Goal: Task Accomplishment & Management: Manage account settings

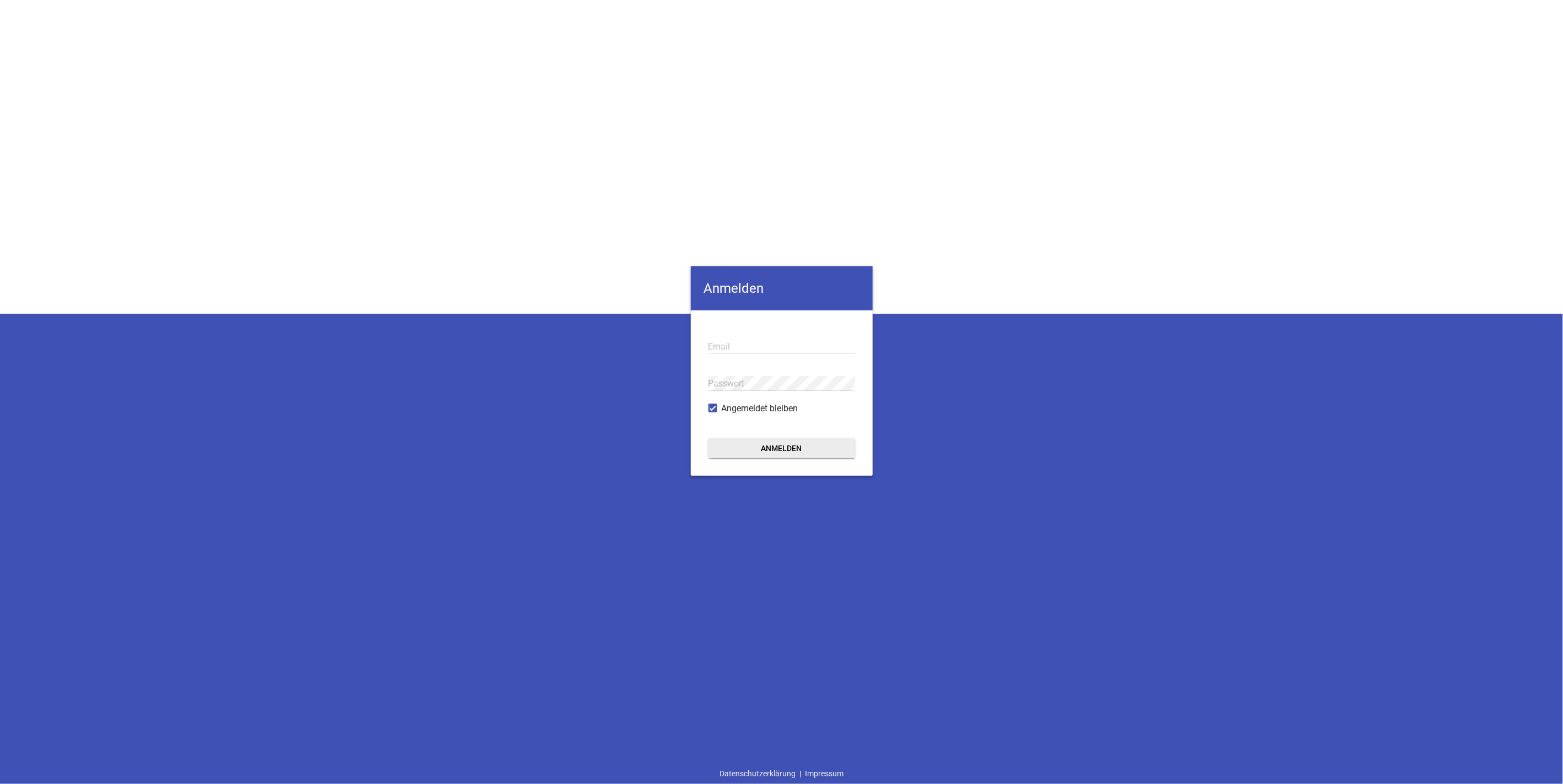
type input "[PERSON_NAME][EMAIL_ADDRESS][PERSON_NAME][DOMAIN_NAME][PERSON_NAME]"
click at [798, 442] on button "Anmelden" at bounding box center [782, 448] width 147 height 20
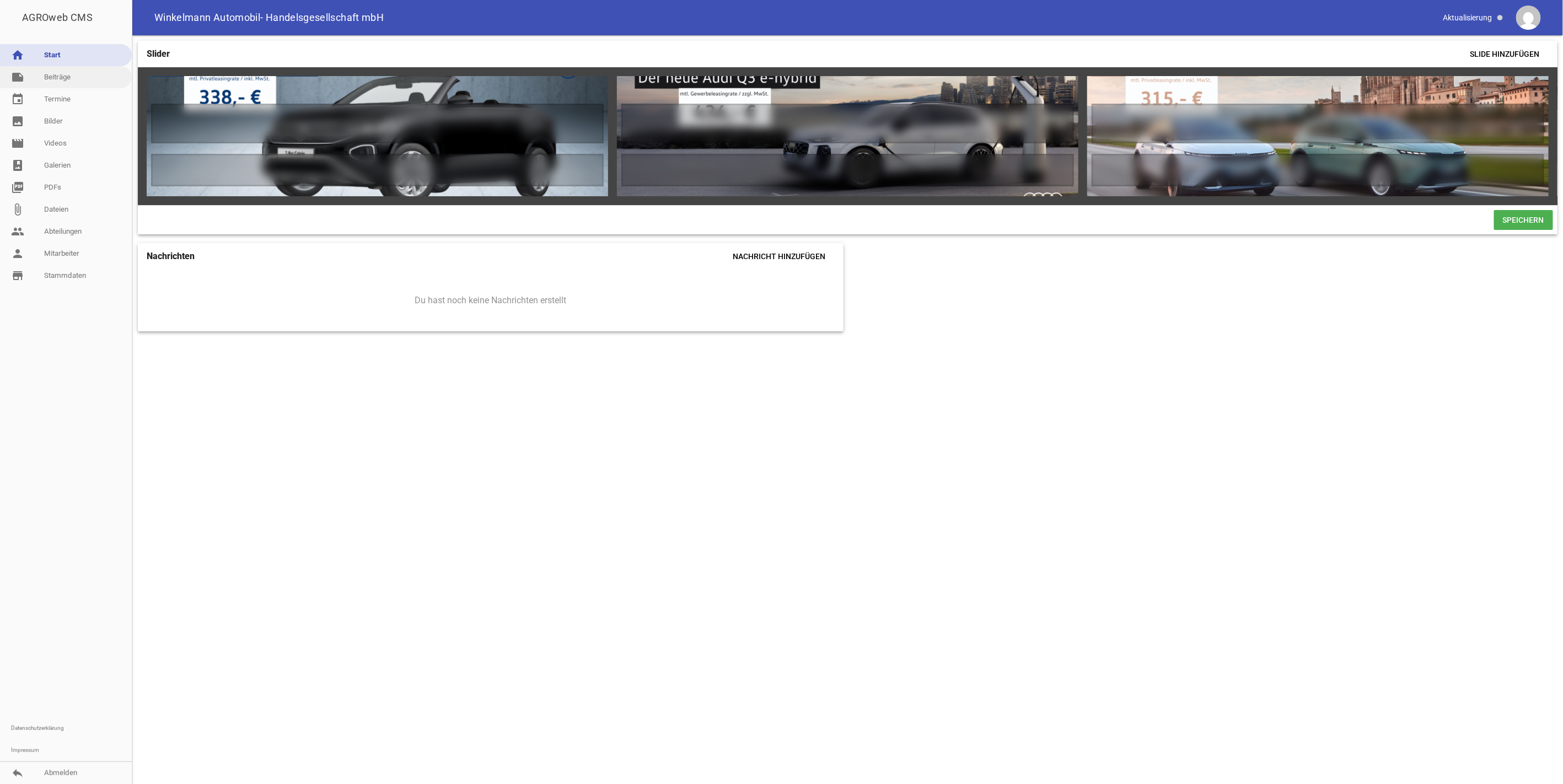
click at [55, 69] on link "note Beiträge" at bounding box center [66, 77] width 132 height 22
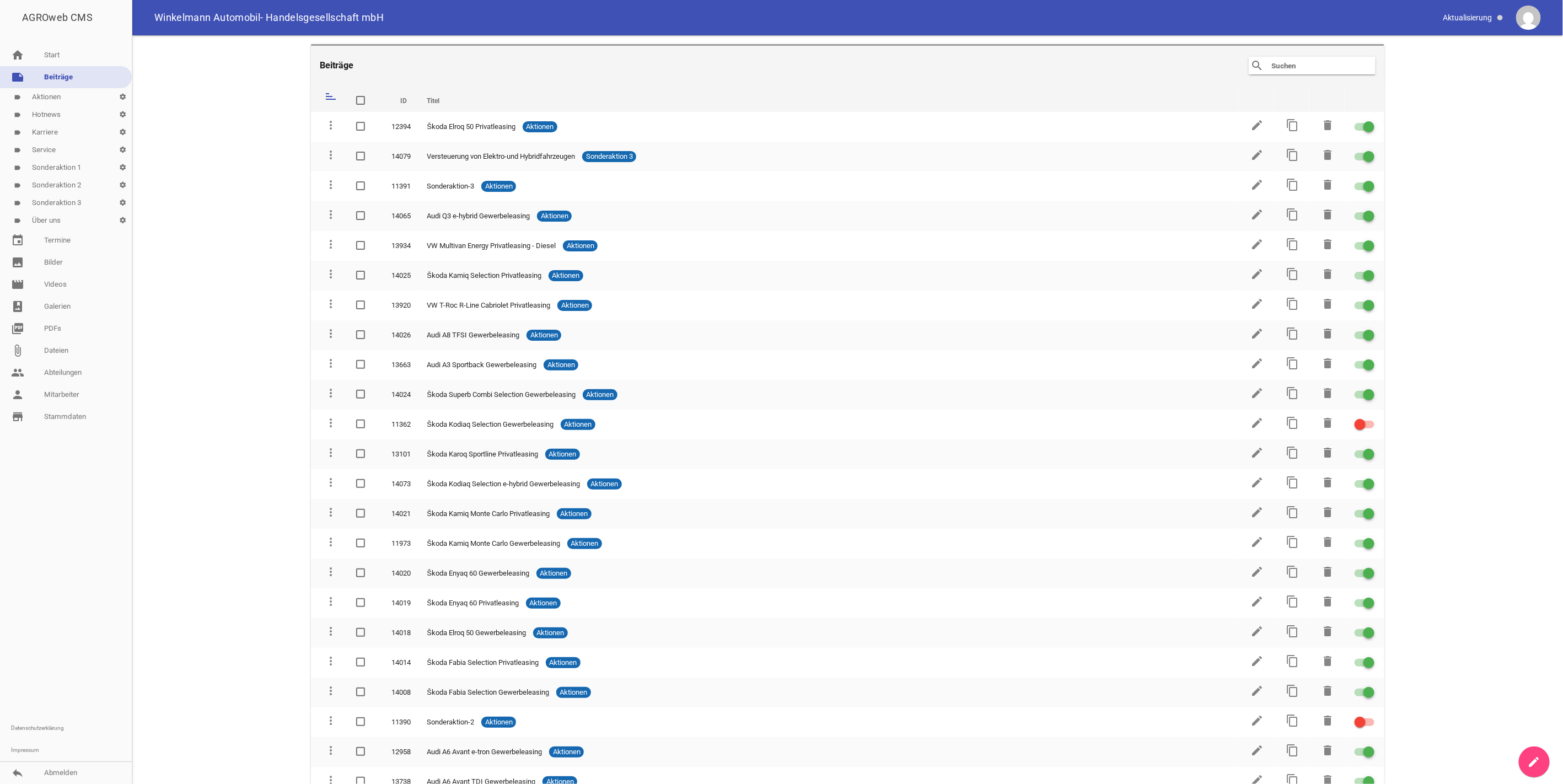
click at [48, 131] on link "label Karriere settings" at bounding box center [66, 132] width 132 height 18
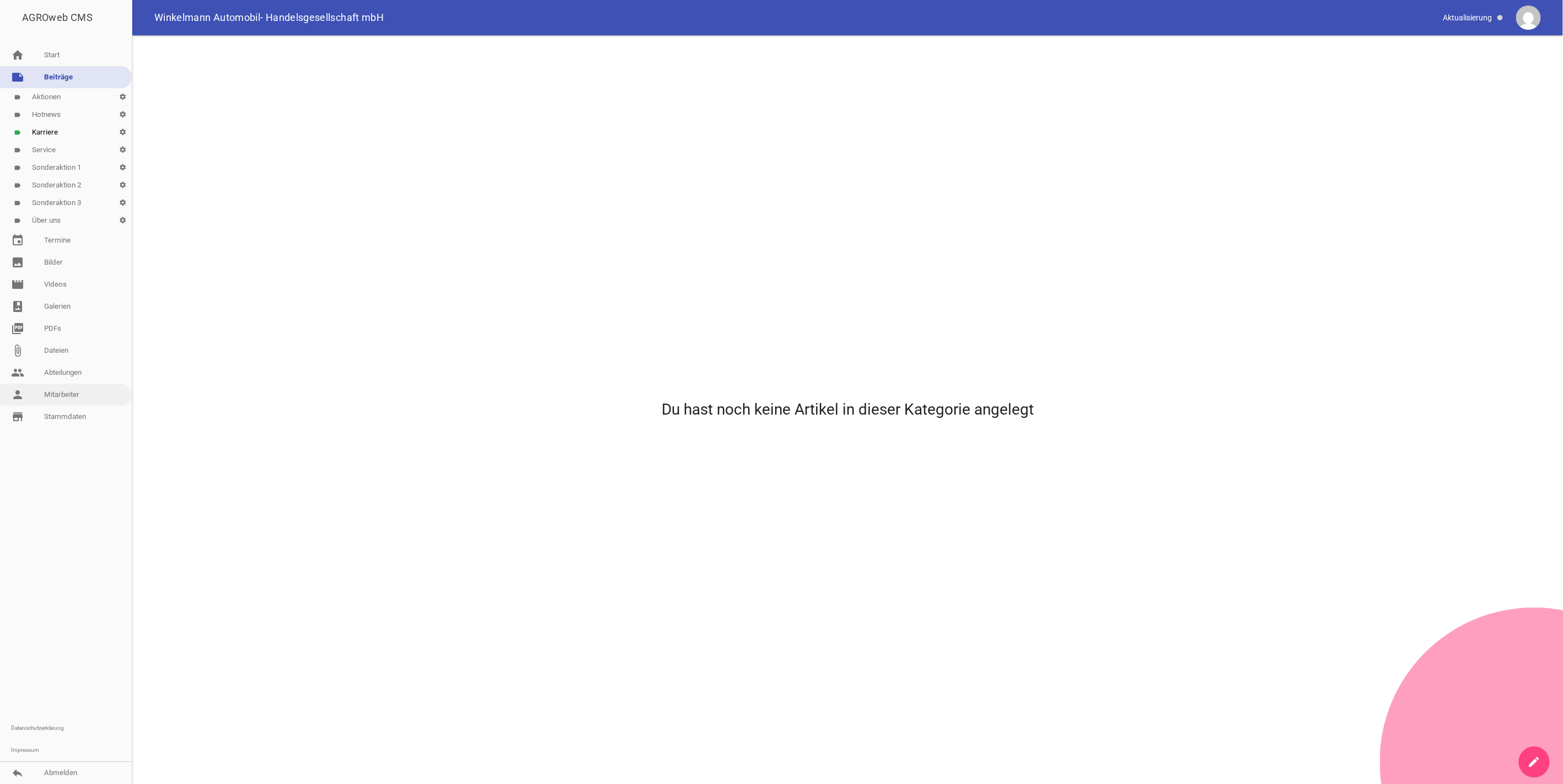
click at [54, 386] on link "person Mitarbeiter" at bounding box center [66, 394] width 132 height 22
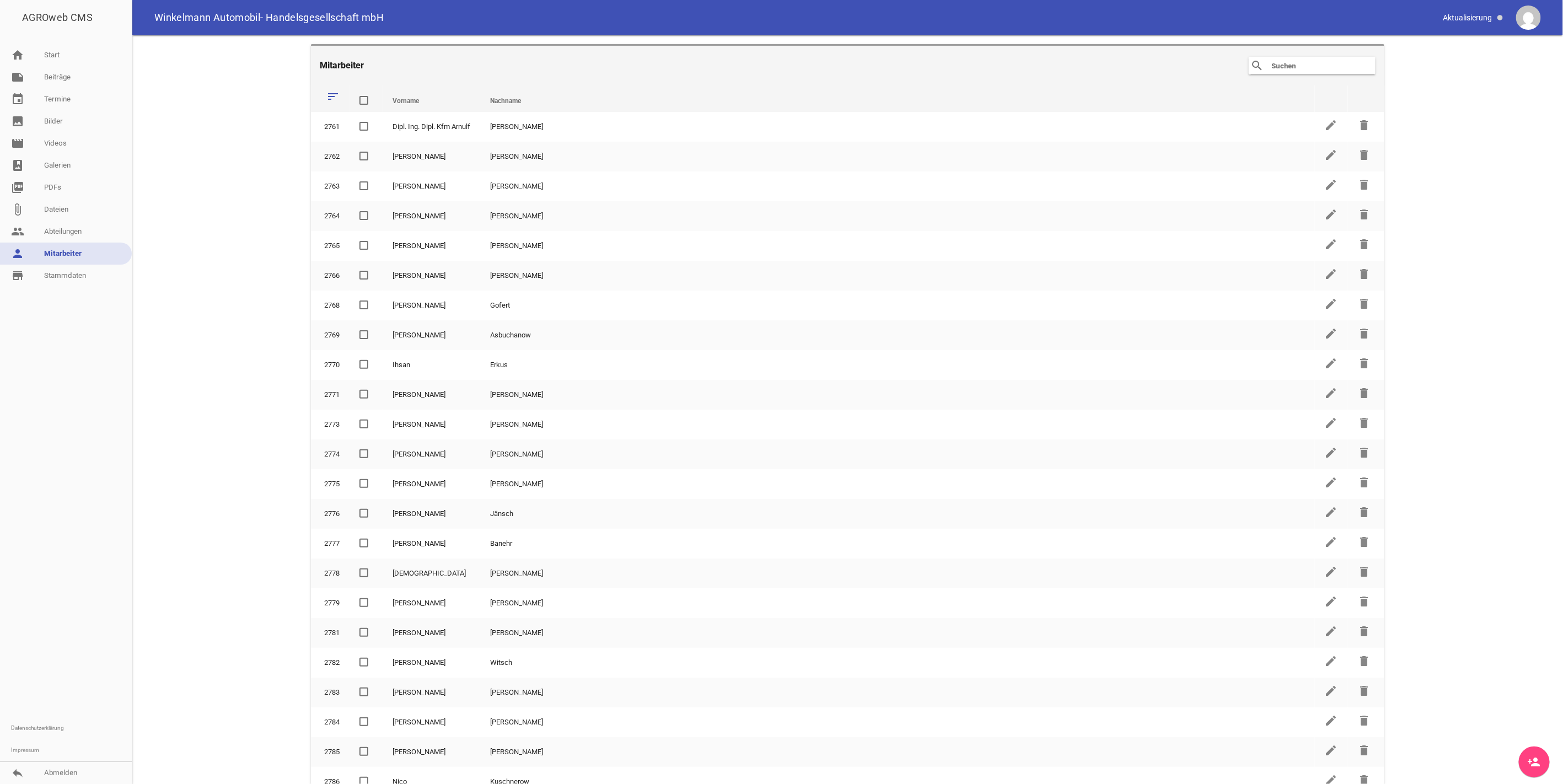
click at [1278, 71] on input "text" at bounding box center [1315, 65] width 89 height 13
click at [1277, 64] on input "text" at bounding box center [1315, 65] width 89 height 13
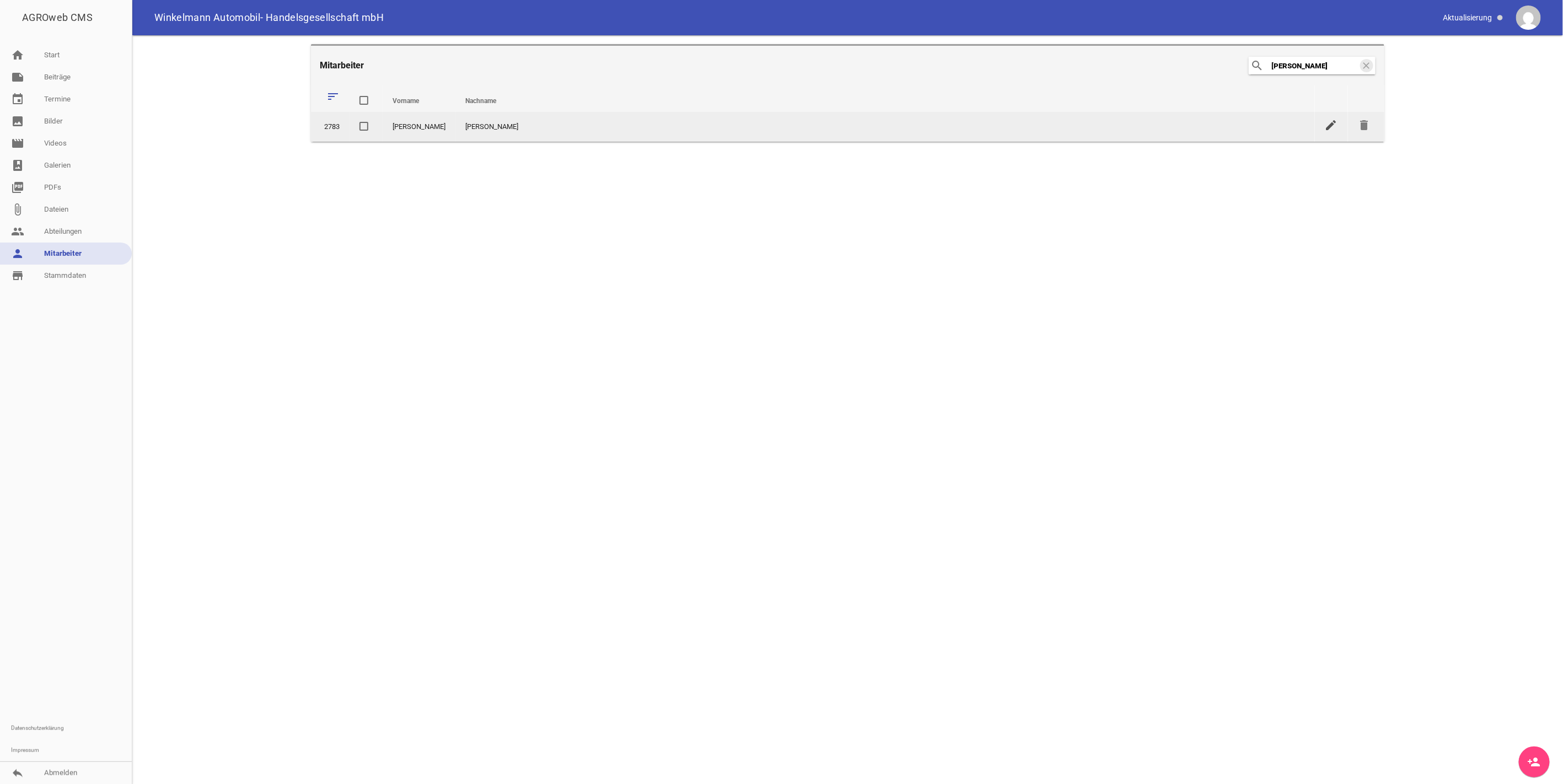
type input "[PERSON_NAME]"
click at [1330, 126] on icon "edit" at bounding box center [1331, 125] width 13 height 13
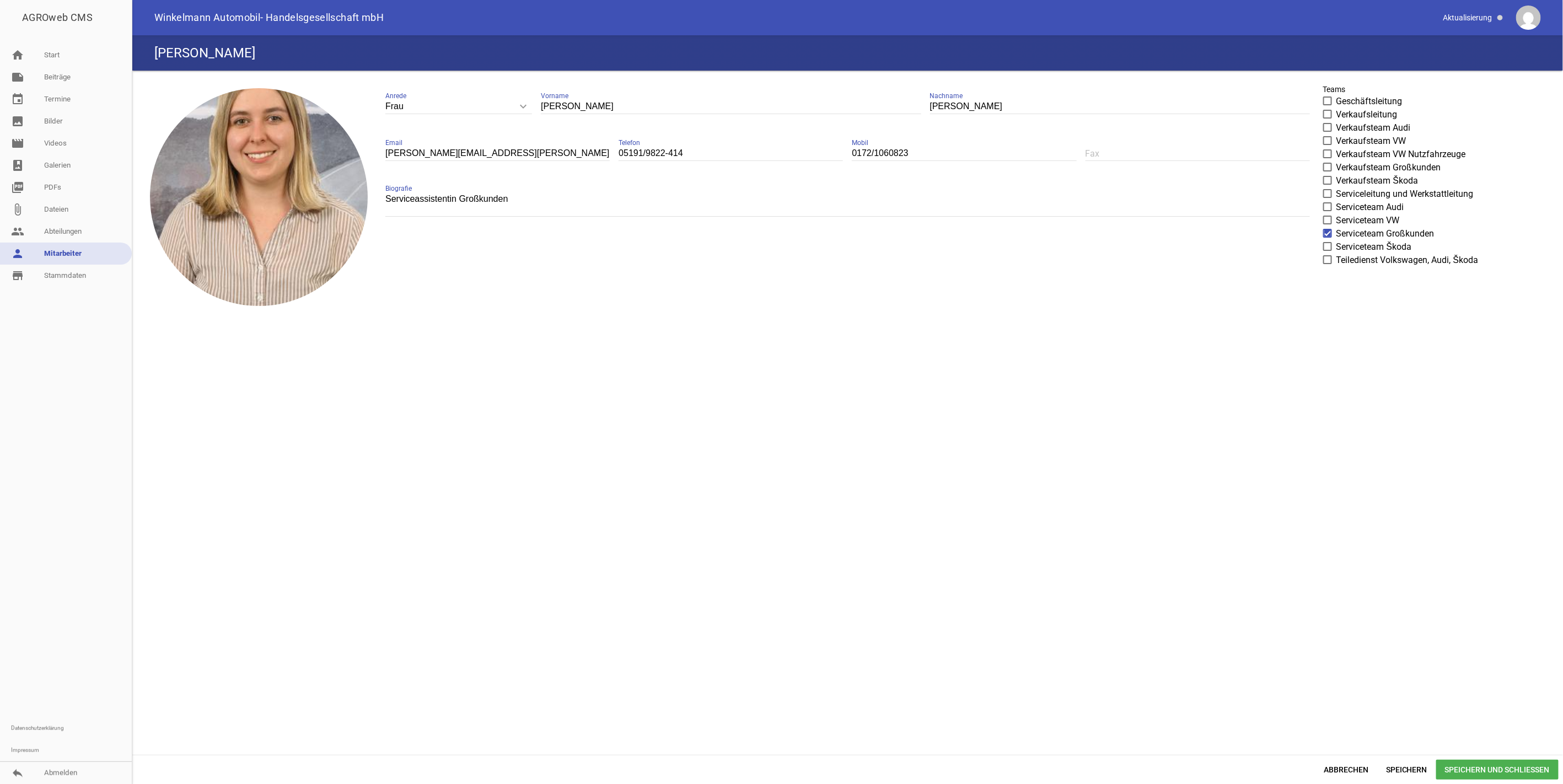
click at [1330, 232] on span at bounding box center [1328, 233] width 7 height 7
click at [1337, 227] on input "Serviceteam Großkunden" at bounding box center [1337, 227] width 0 height 0
click at [1327, 208] on span at bounding box center [1328, 206] width 7 height 7
click at [1337, 200] on input "Serviceteam Audi" at bounding box center [1337, 200] width 0 height 0
drag, startPoint x: 522, startPoint y: 194, endPoint x: 460, endPoint y: 197, distance: 62.1
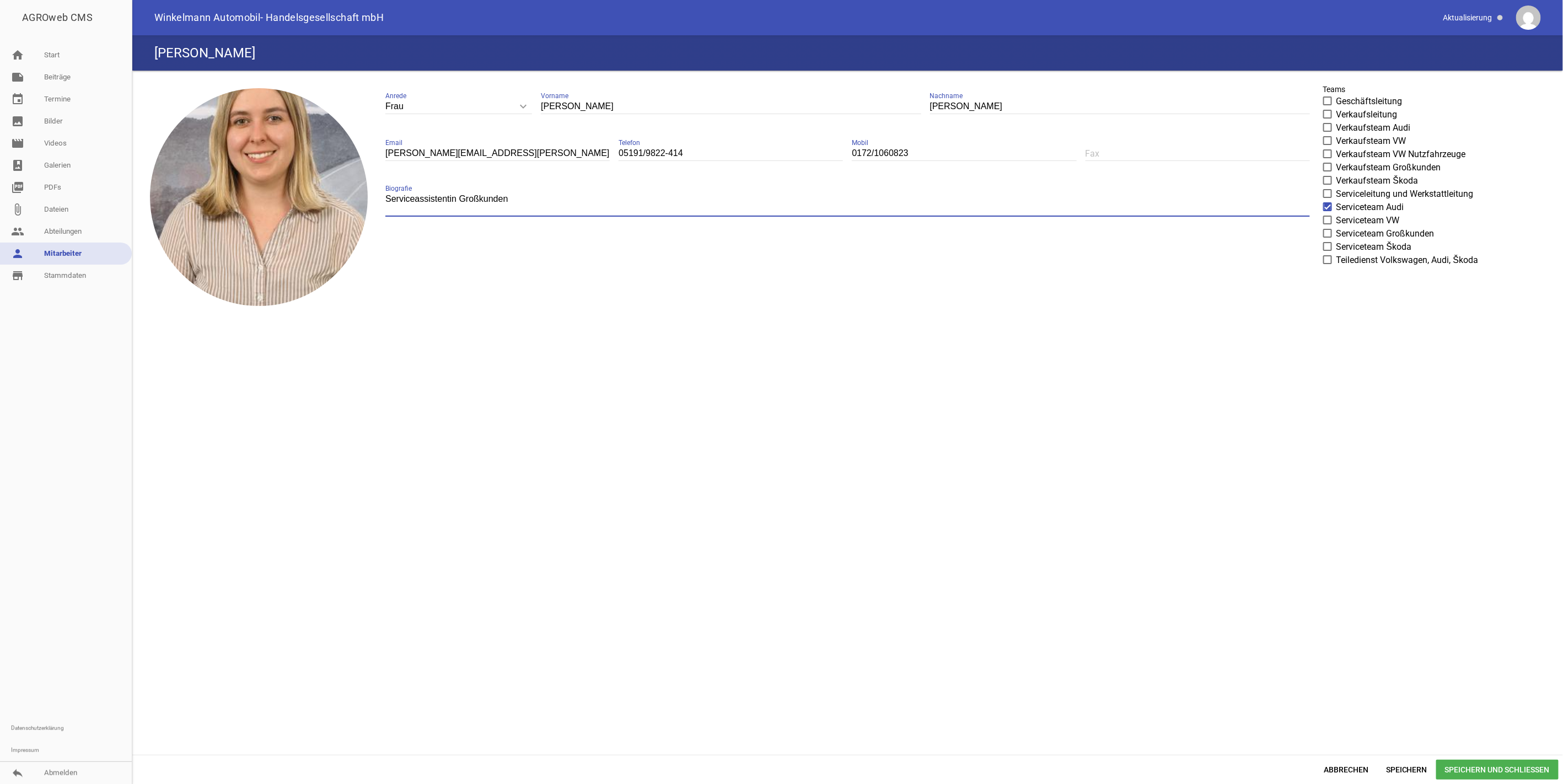
click at [460, 197] on textarea "Serviceassistentin Großkunden" at bounding box center [848, 203] width 925 height 25
type textarea "Serviceassistentin"
click at [1471, 766] on span "Speichern und Schließen" at bounding box center [1497, 769] width 123 height 20
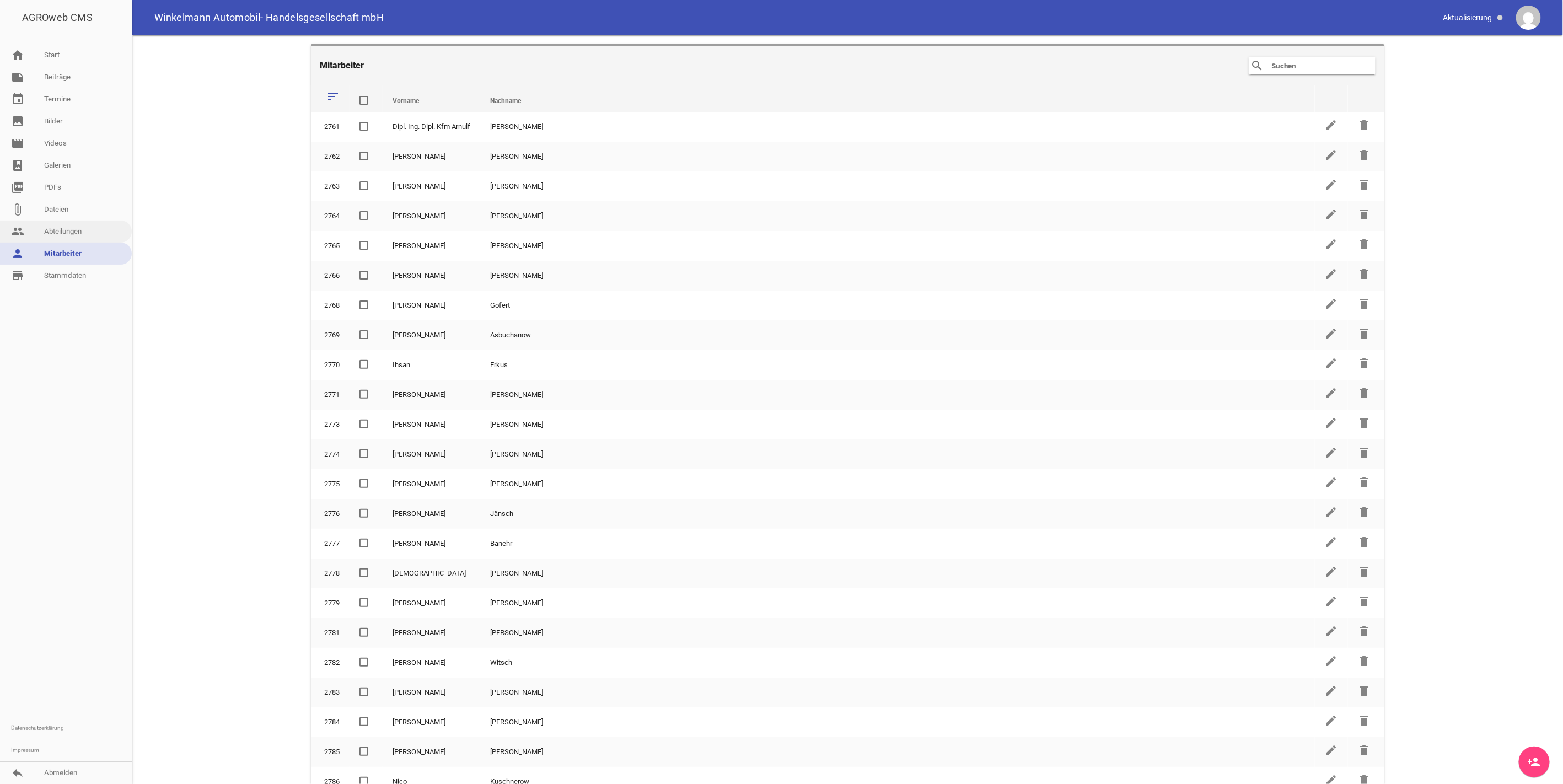
click at [62, 232] on link "people Abteilungen" at bounding box center [66, 231] width 132 height 22
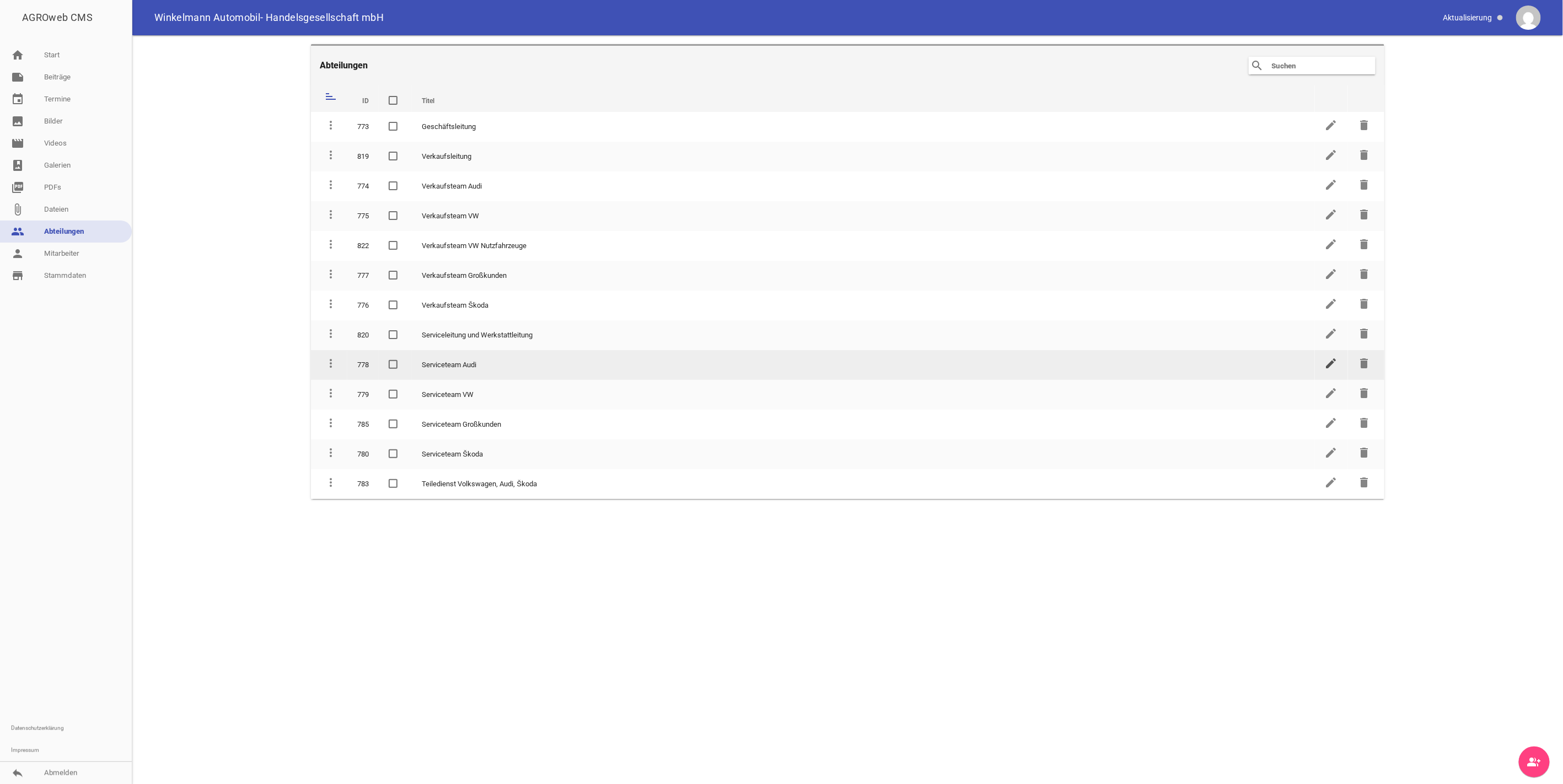
click at [1332, 357] on icon "edit" at bounding box center [1331, 363] width 13 height 13
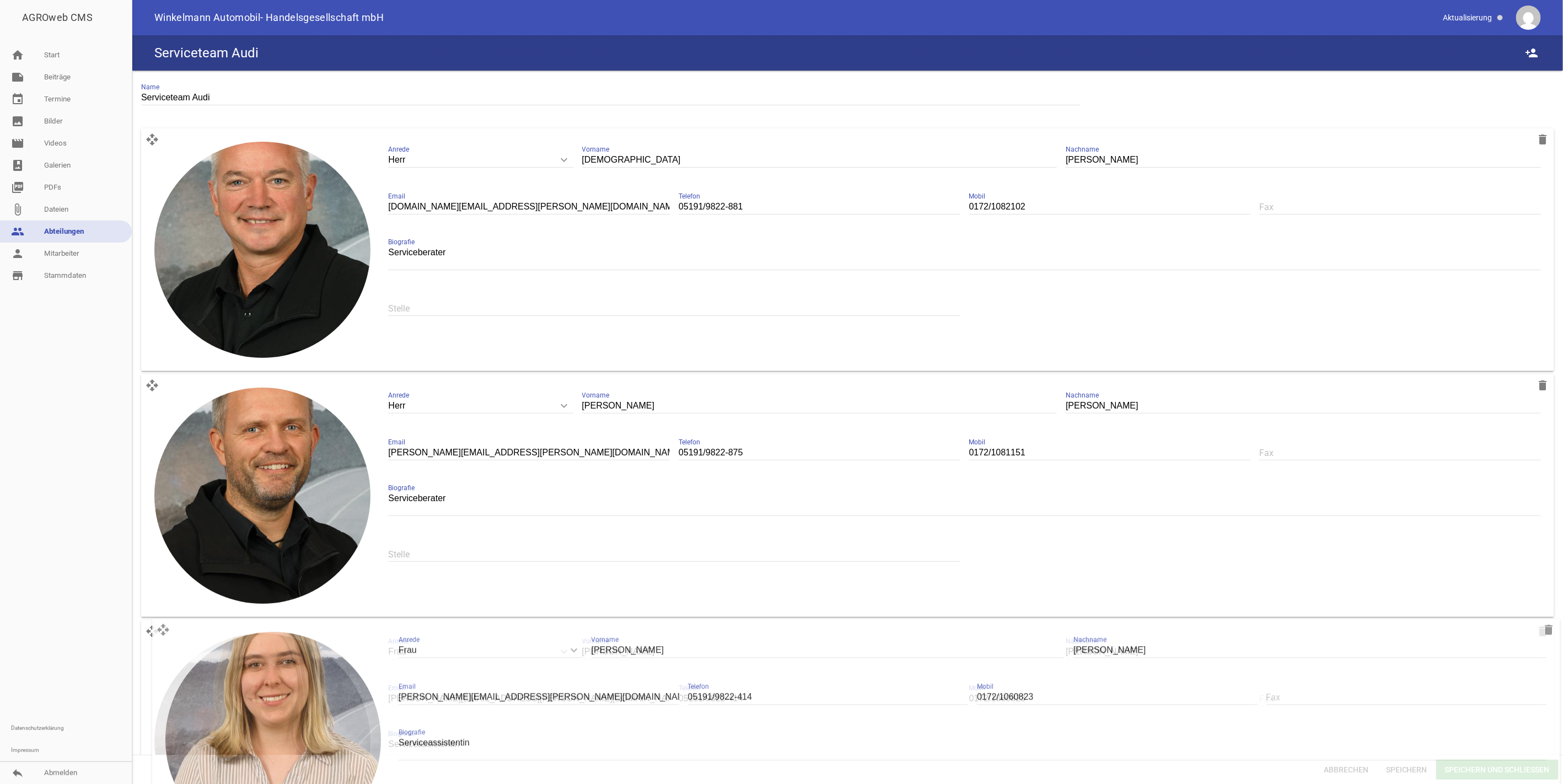
drag, startPoint x: 153, startPoint y: 144, endPoint x: 163, endPoint y: 629, distance: 485.1
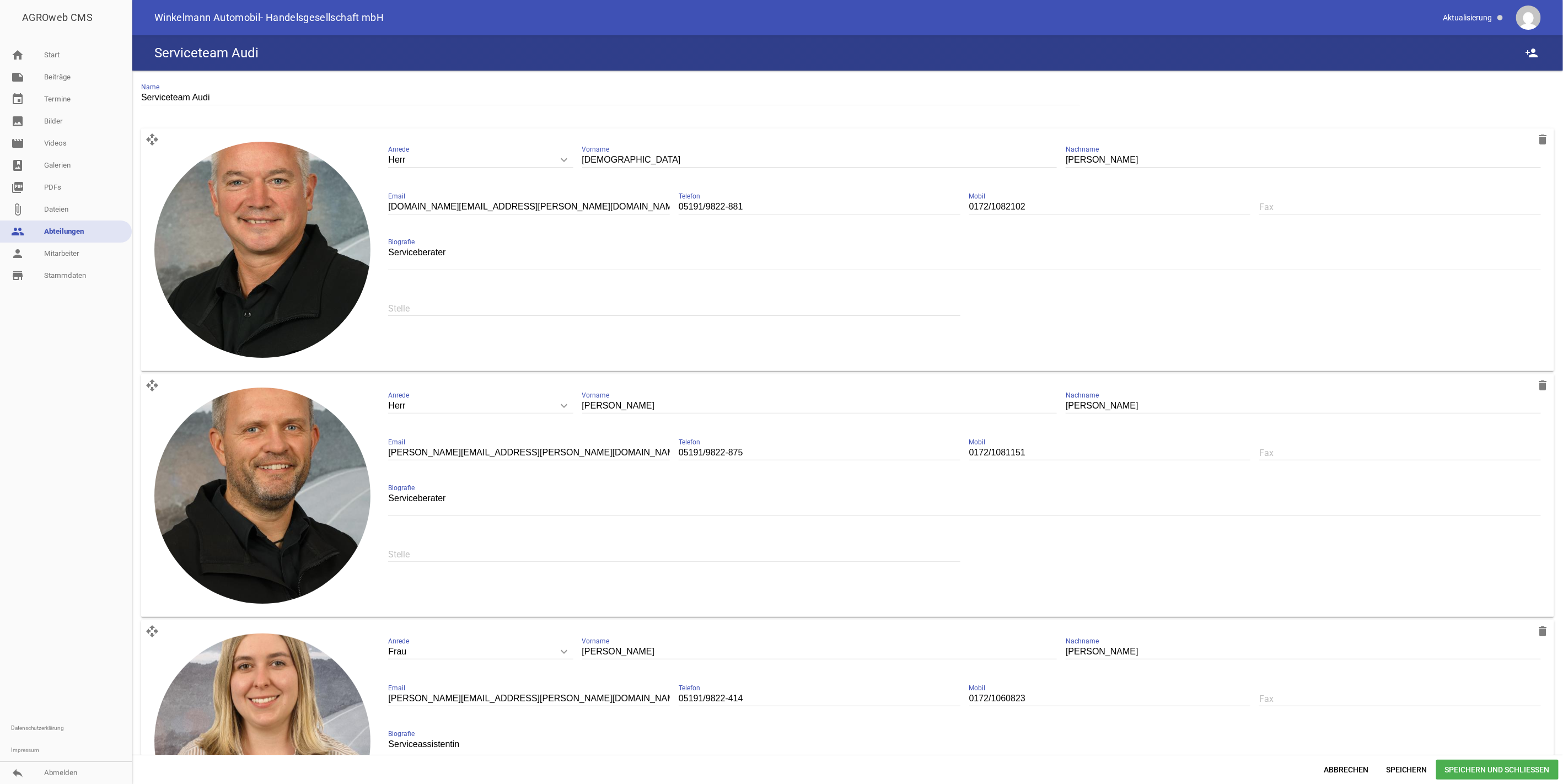
click at [1485, 766] on span "Speichern und Schließen" at bounding box center [1497, 769] width 123 height 20
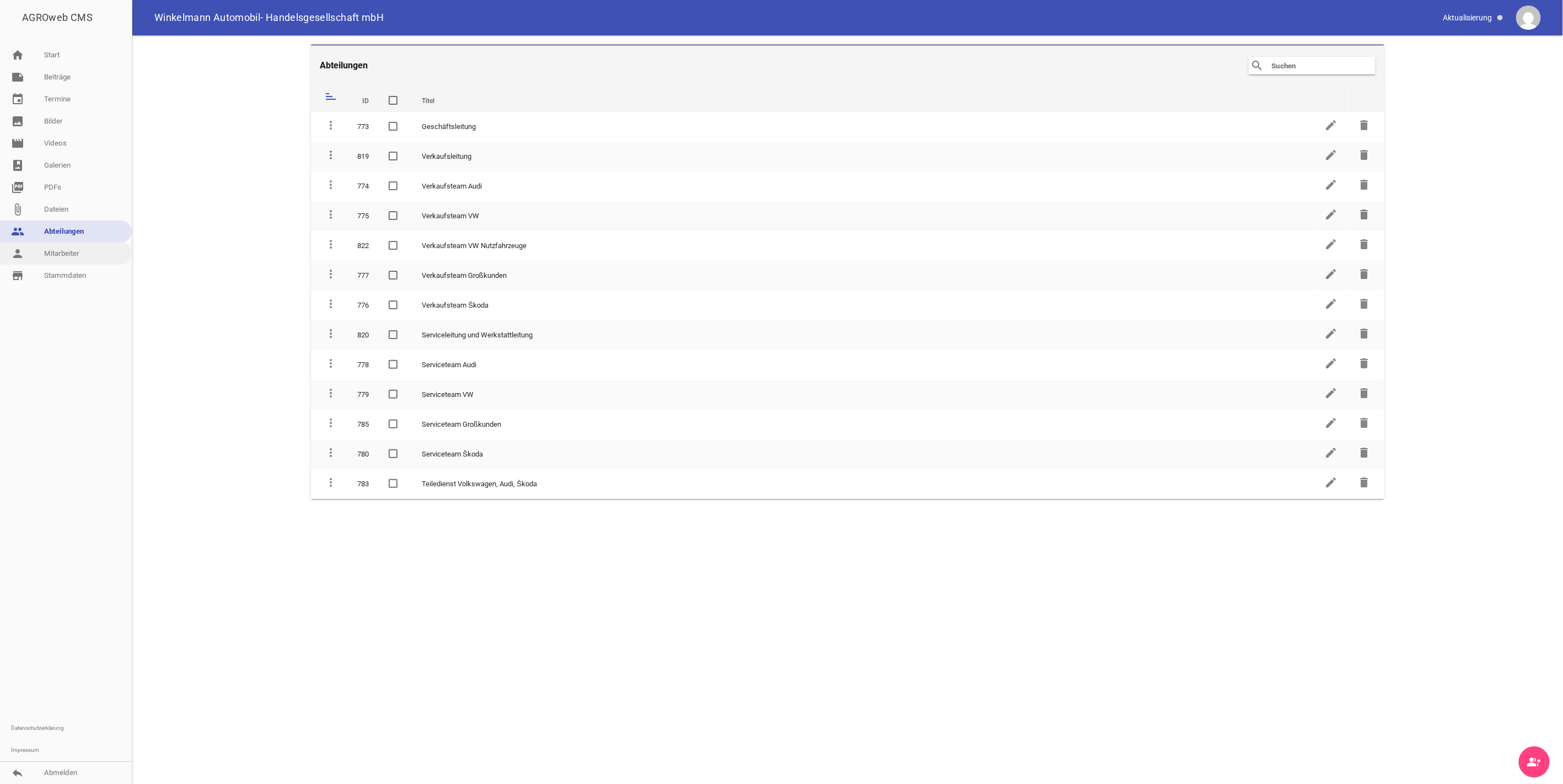
click at [59, 246] on link "person Mitarbeiter" at bounding box center [66, 253] width 132 height 22
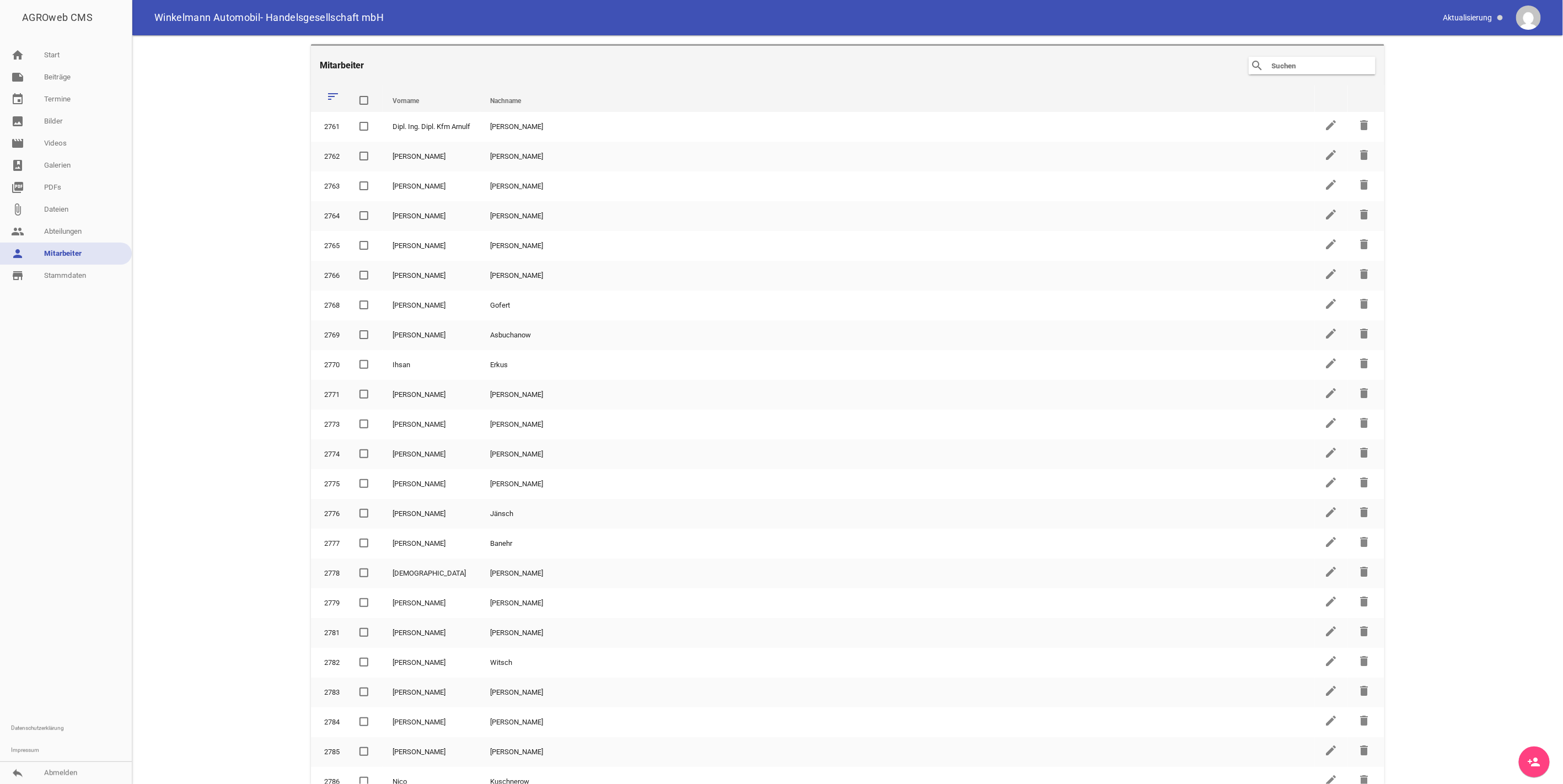
click at [1273, 67] on input "text" at bounding box center [1315, 65] width 89 height 13
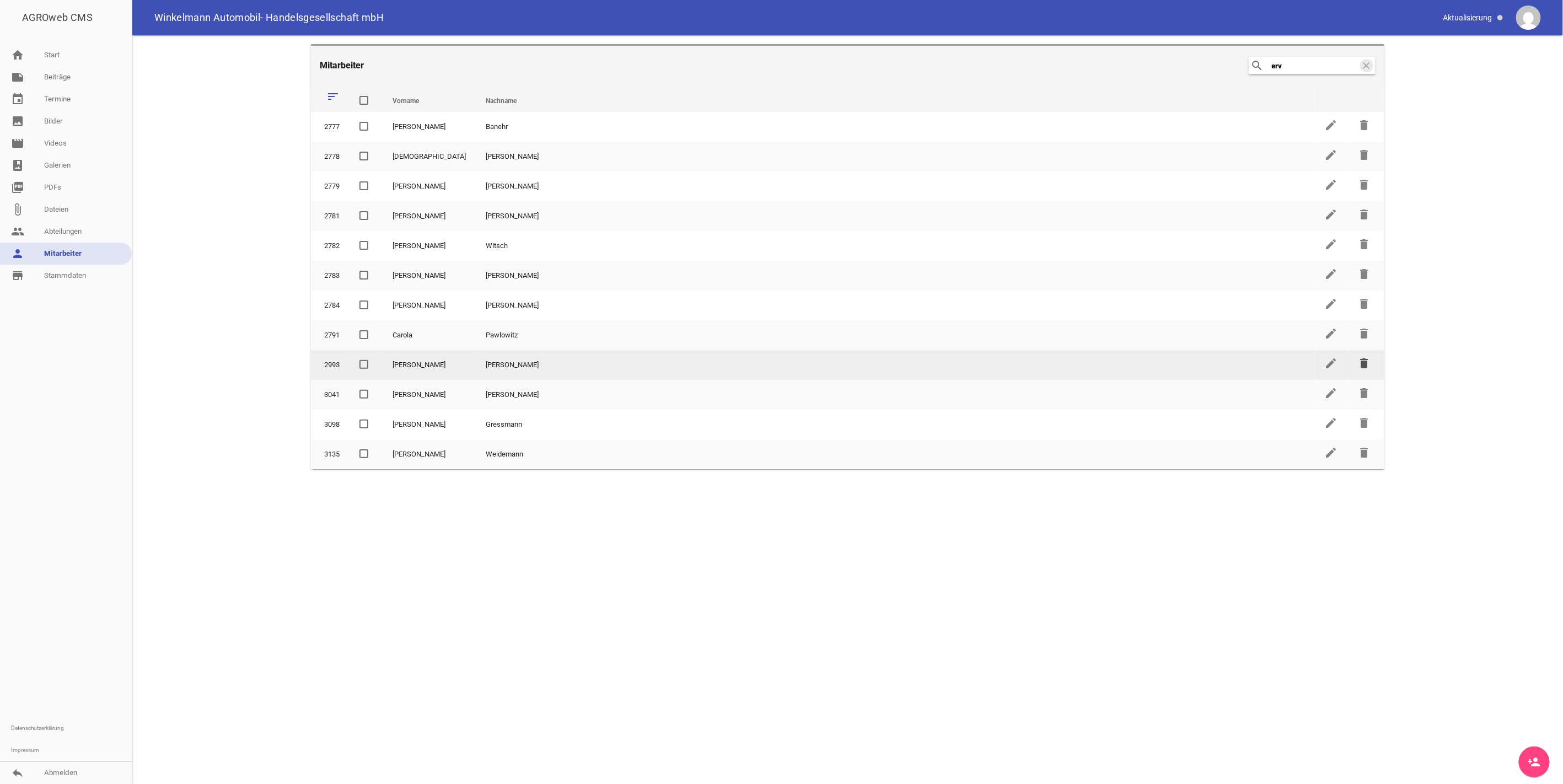
type input "erv"
click at [1365, 359] on icon "delete" at bounding box center [1364, 363] width 13 height 13
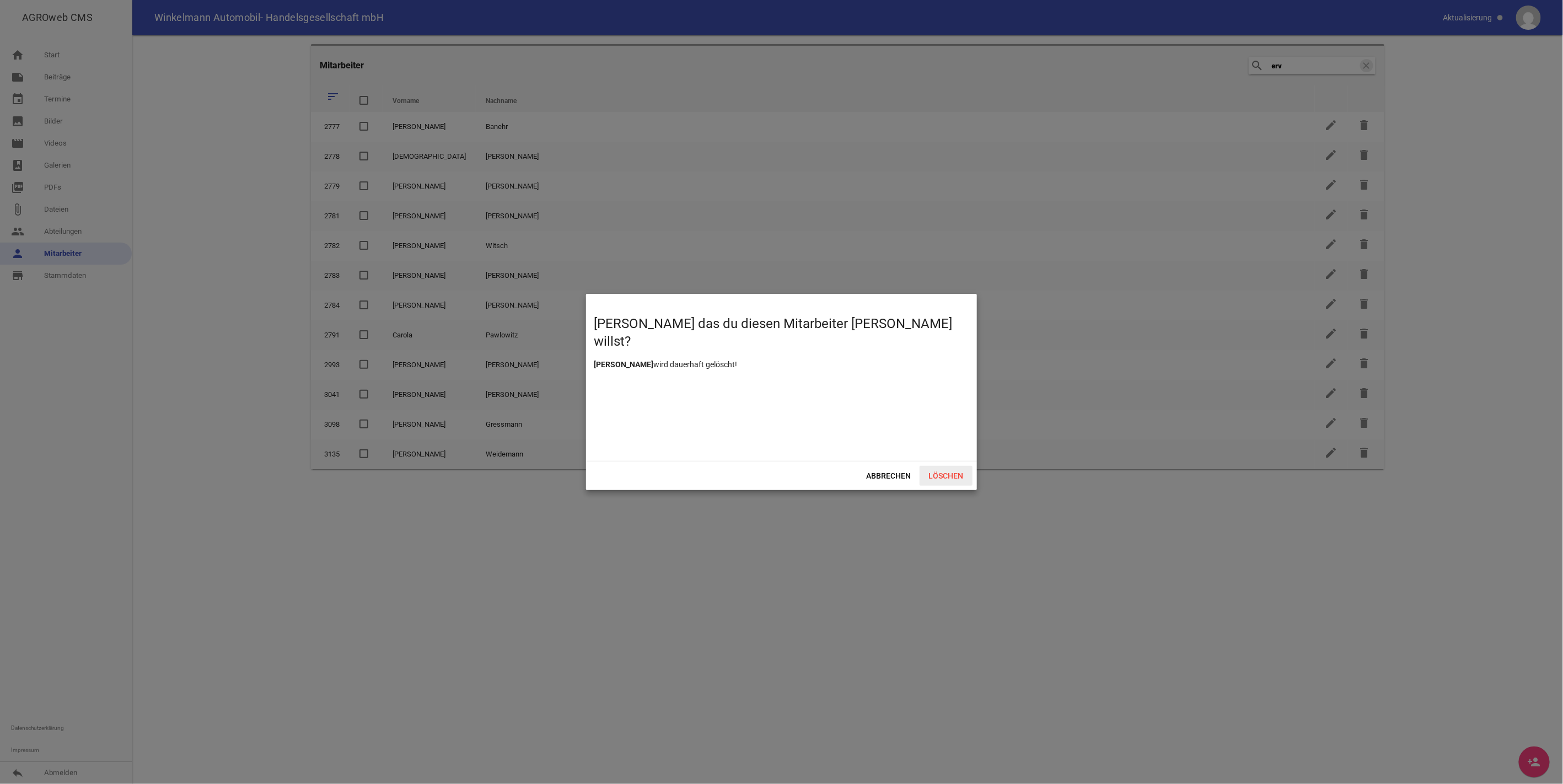
click at [961, 471] on span "Löschen" at bounding box center [946, 475] width 53 height 20
